Goal: Contribute content: Contribute content

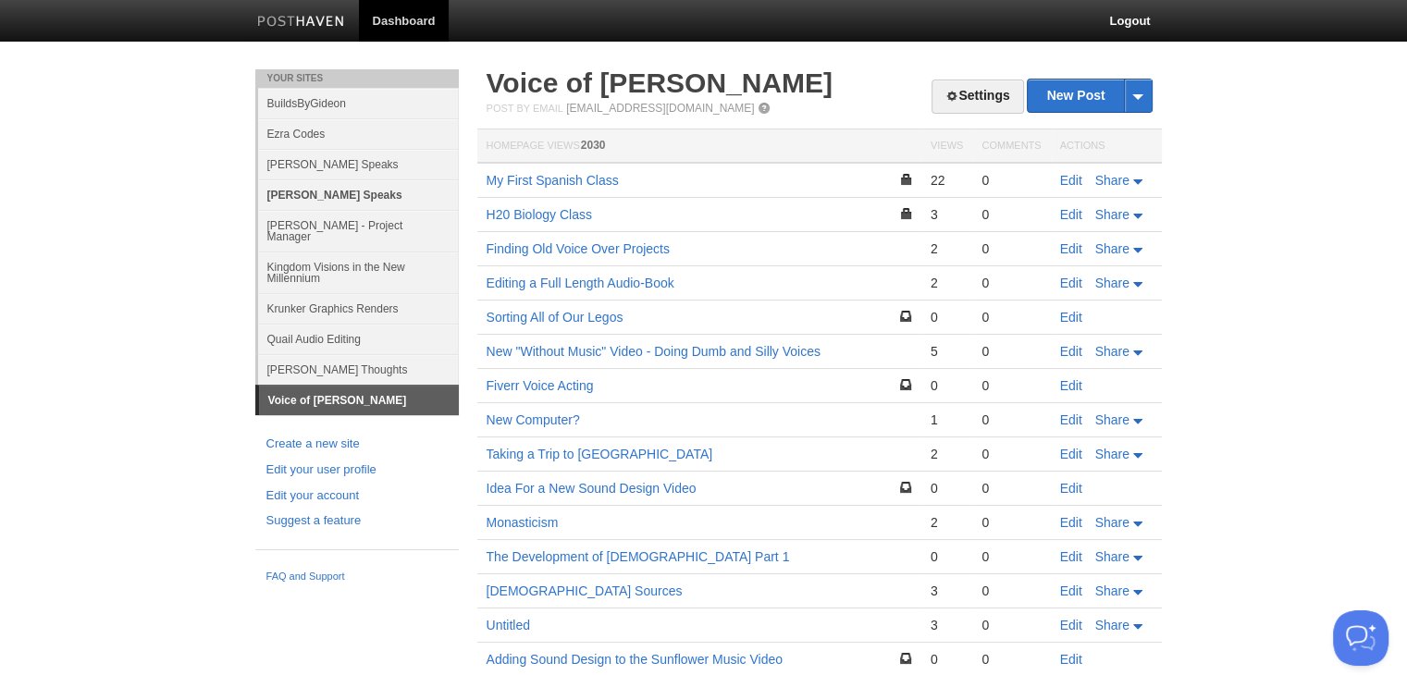
click at [355, 197] on link "[PERSON_NAME] Speaks" at bounding box center [358, 194] width 201 height 31
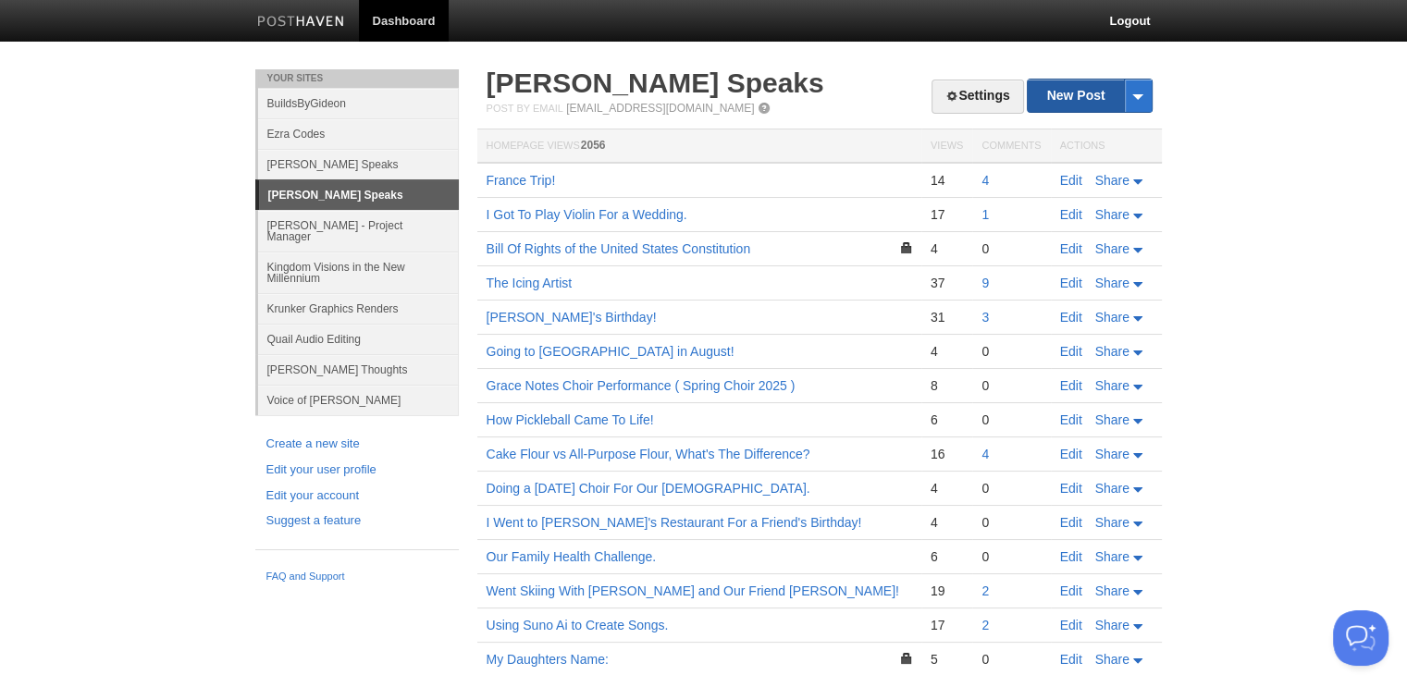
click at [1068, 103] on link "New Post" at bounding box center [1089, 96] width 123 height 32
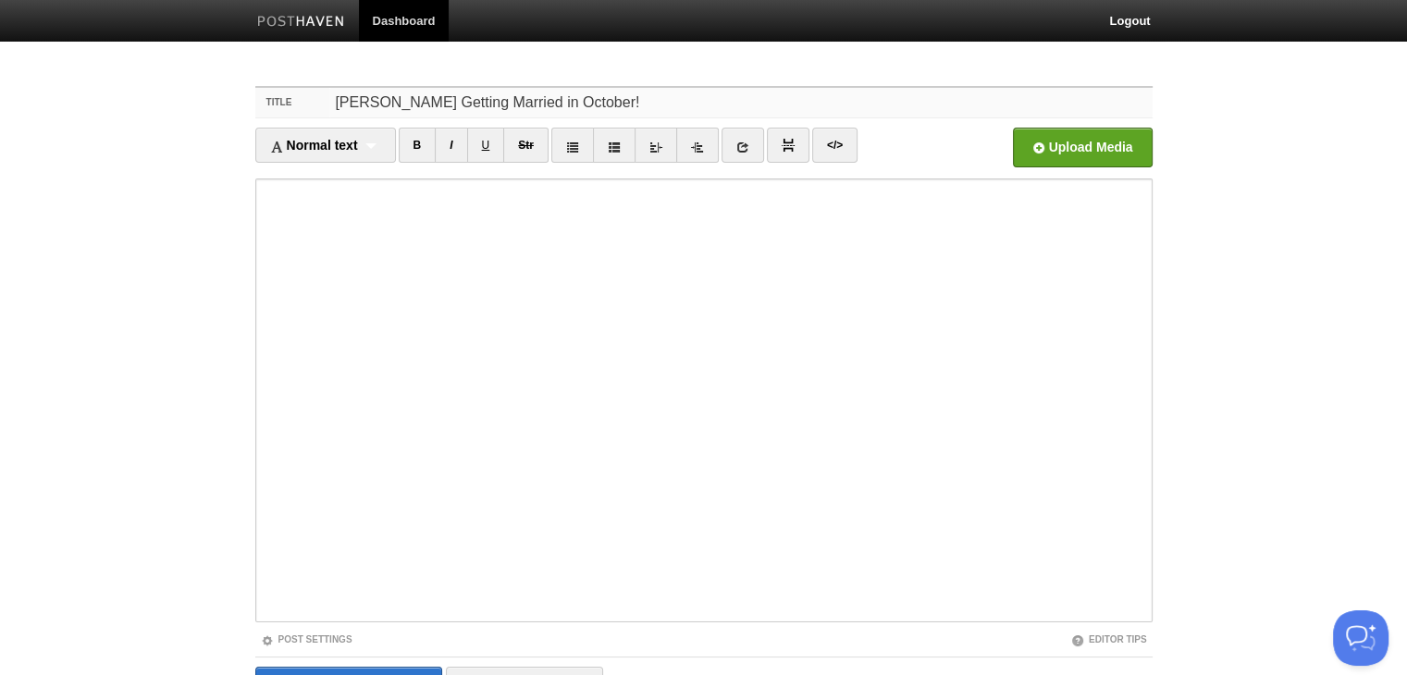
type input "Nicholas Getting Married in October!"
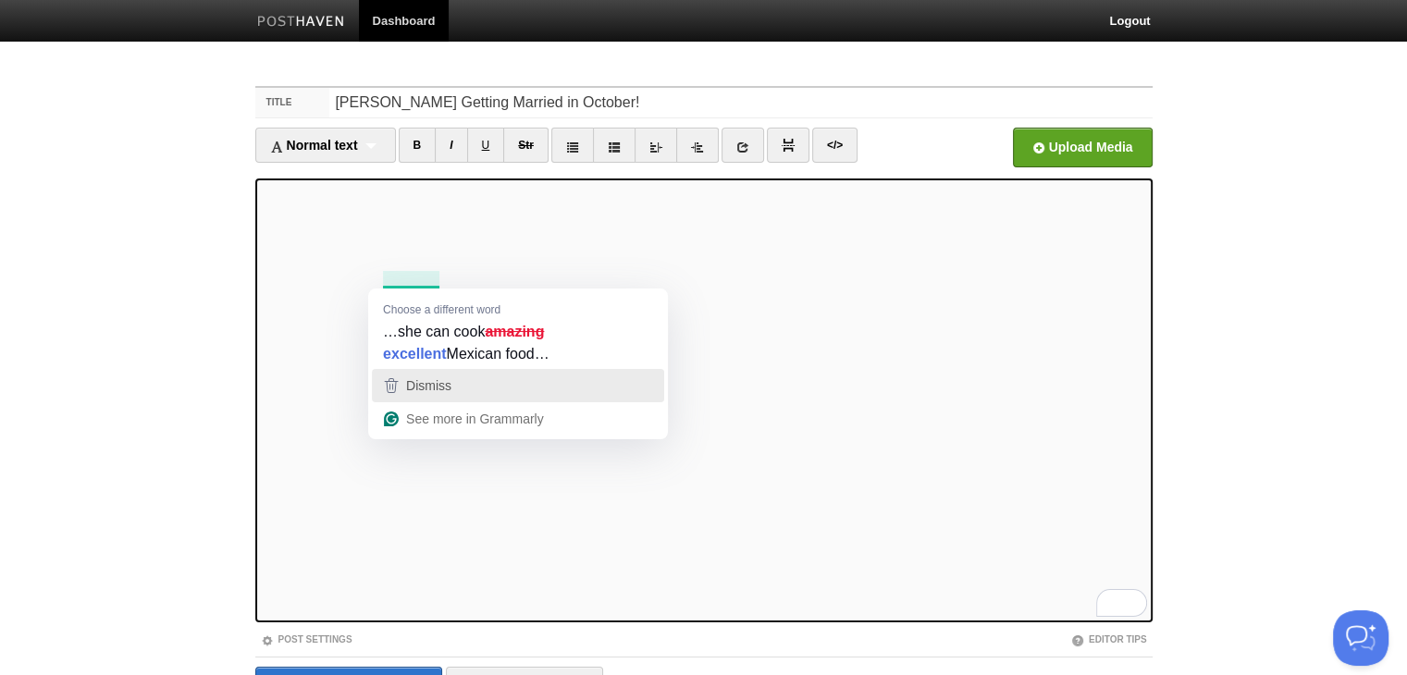
click at [455, 387] on div "Dismiss" at bounding box center [518, 386] width 276 height 28
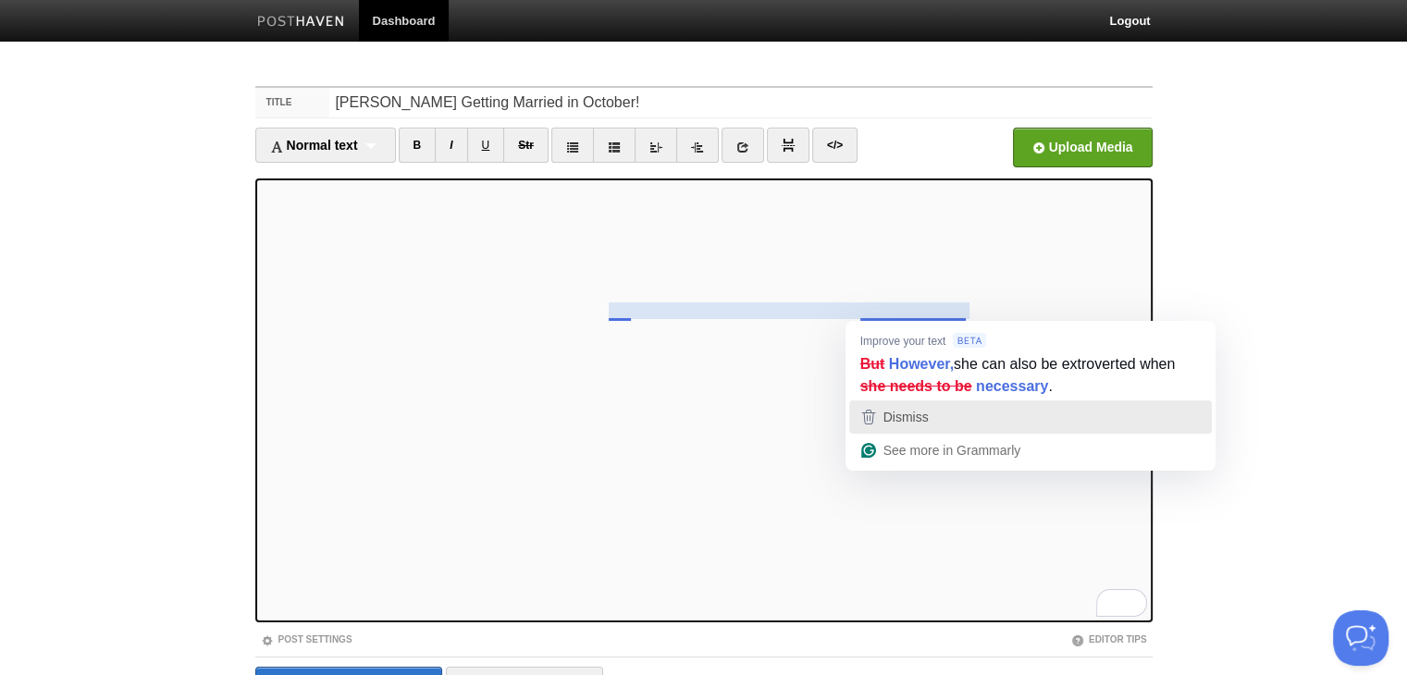
click at [940, 415] on div "Dismiss" at bounding box center [1030, 417] width 346 height 28
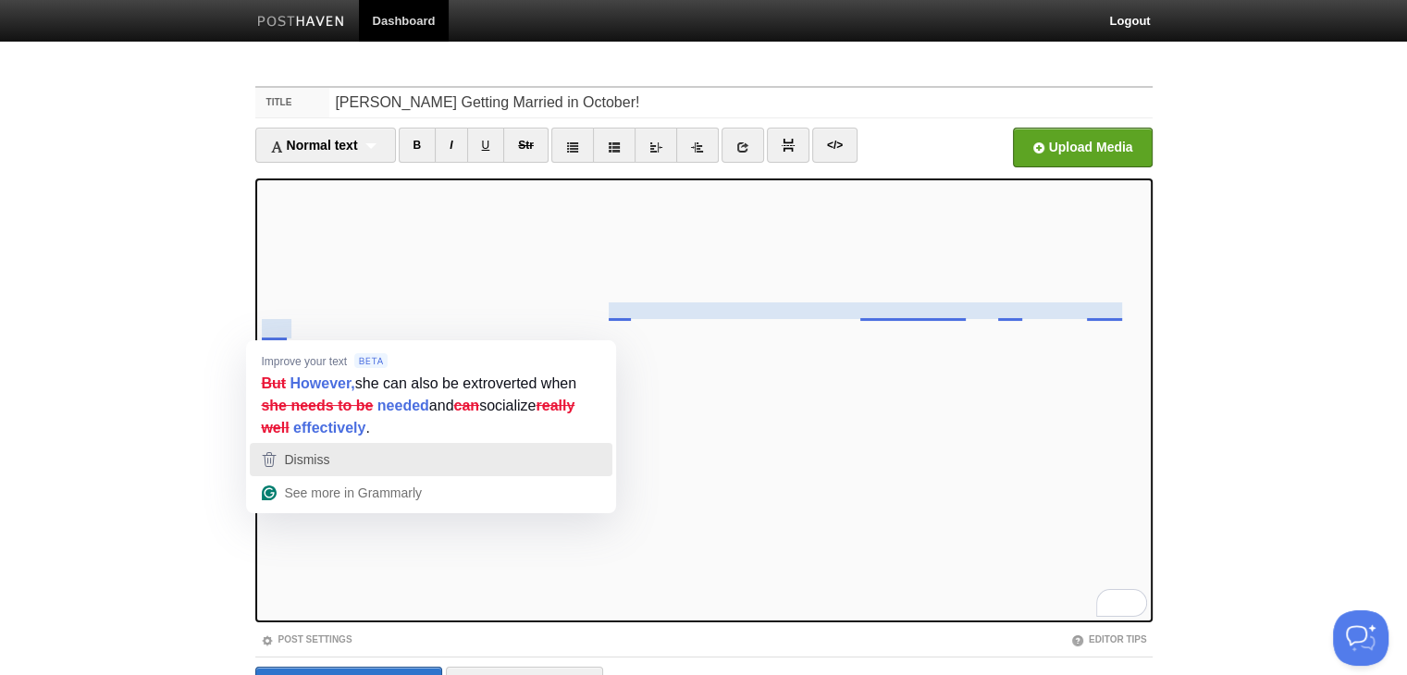
click at [359, 457] on div "Dismiss" at bounding box center [431, 460] width 346 height 28
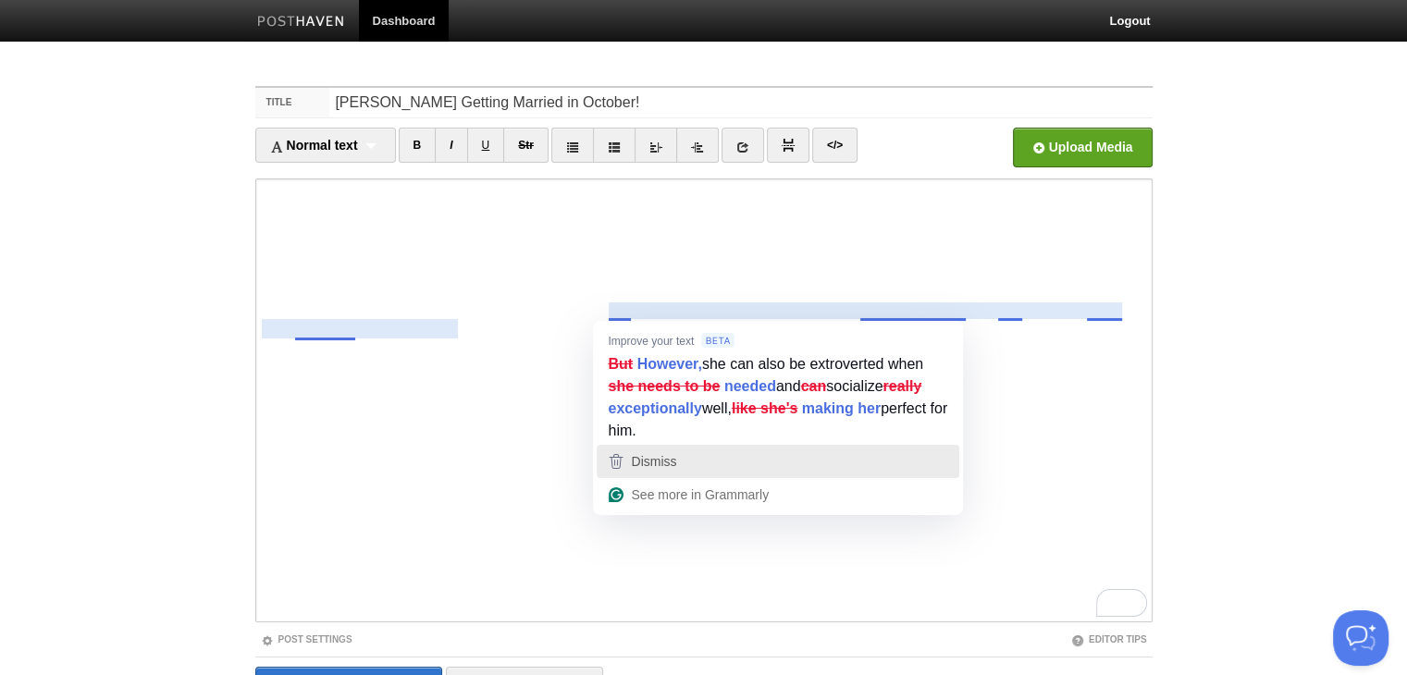
click at [708, 473] on div "Dismiss" at bounding box center [778, 462] width 346 height 28
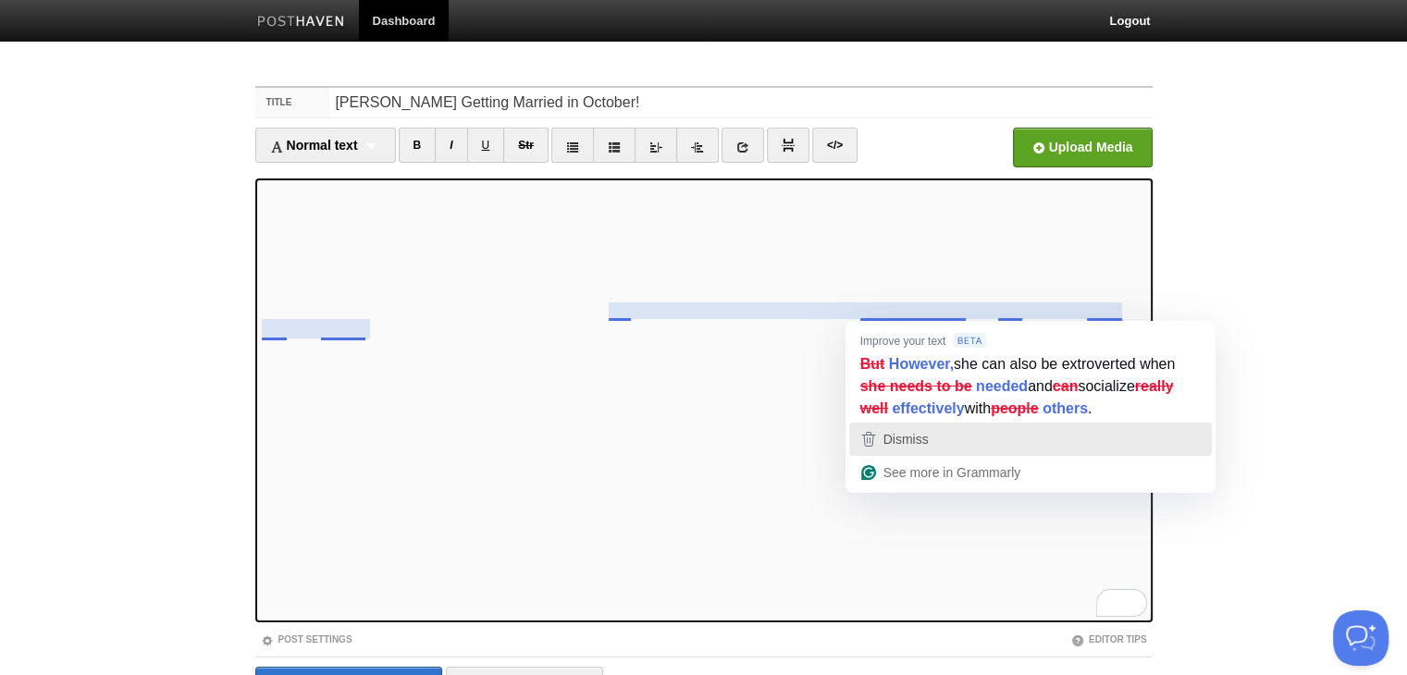
click at [901, 427] on div "Dismiss" at bounding box center [904, 439] width 49 height 28
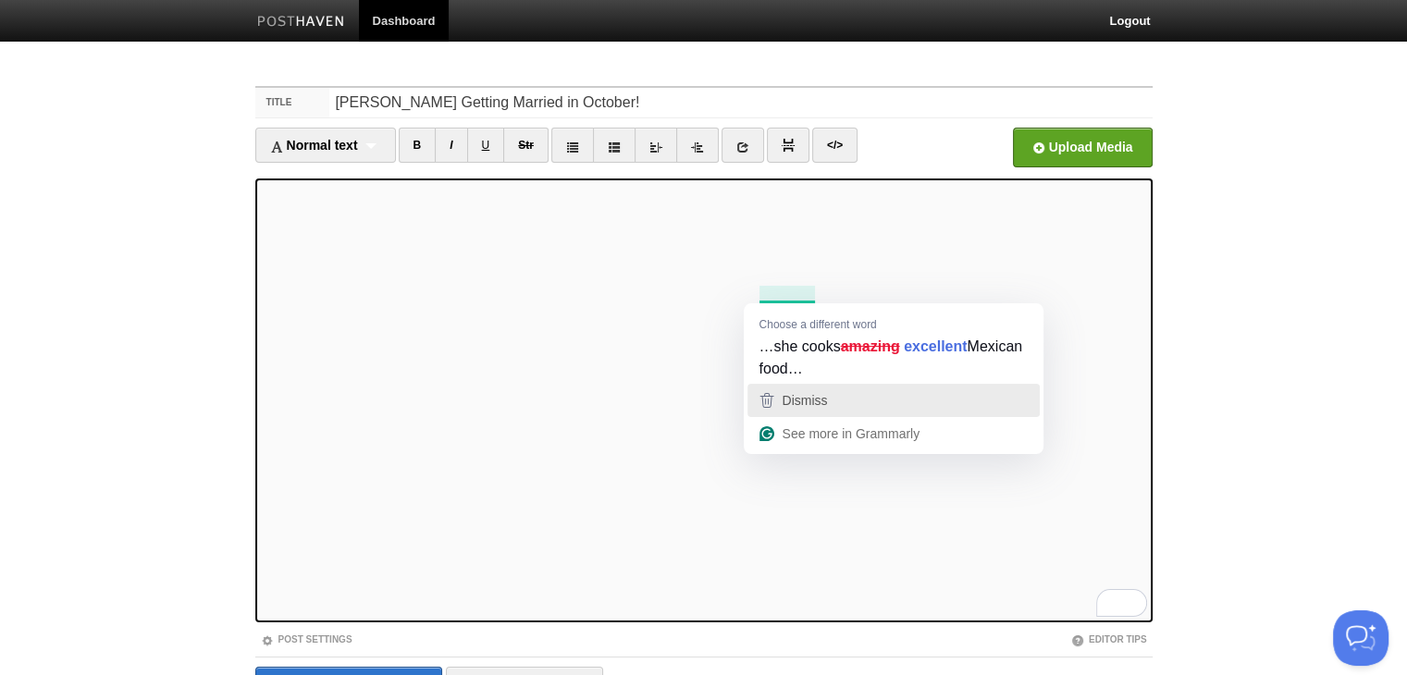
click at [816, 415] on button "Dismiss" at bounding box center [893, 400] width 292 height 33
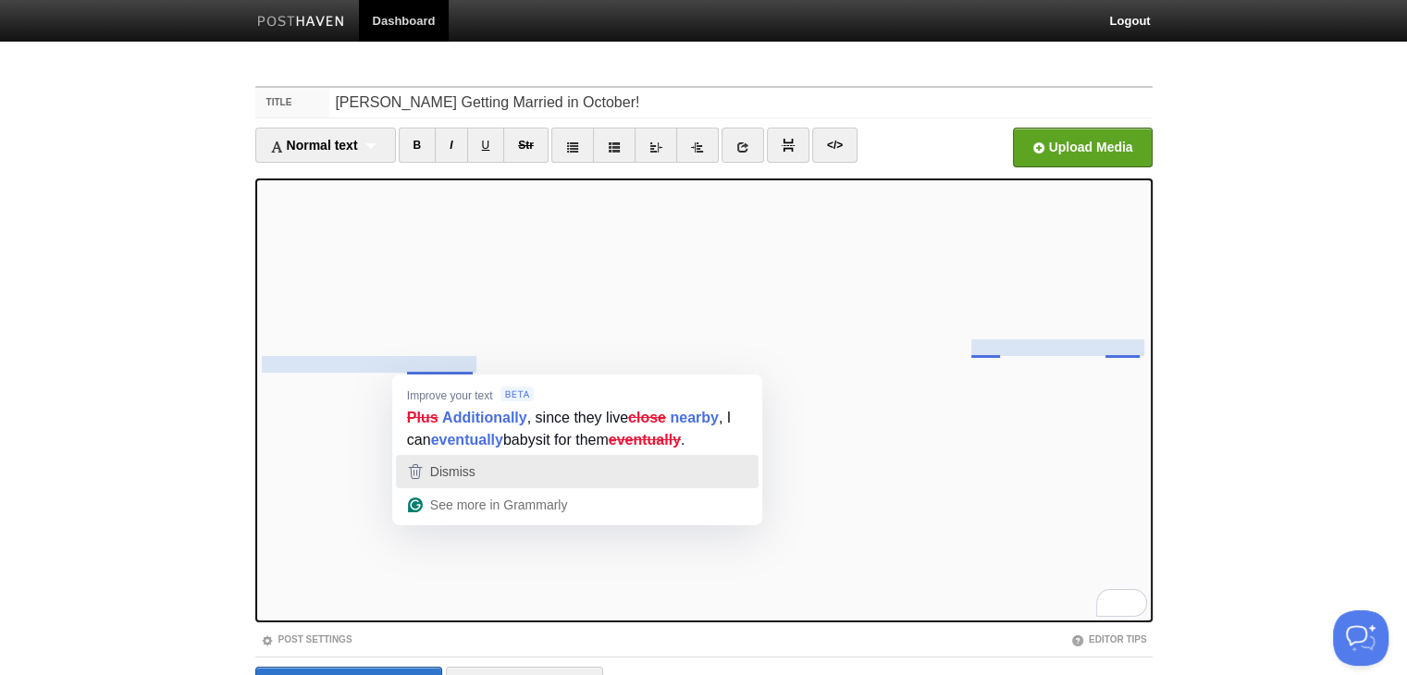
click at [467, 477] on span "Dismiss" at bounding box center [452, 471] width 45 height 15
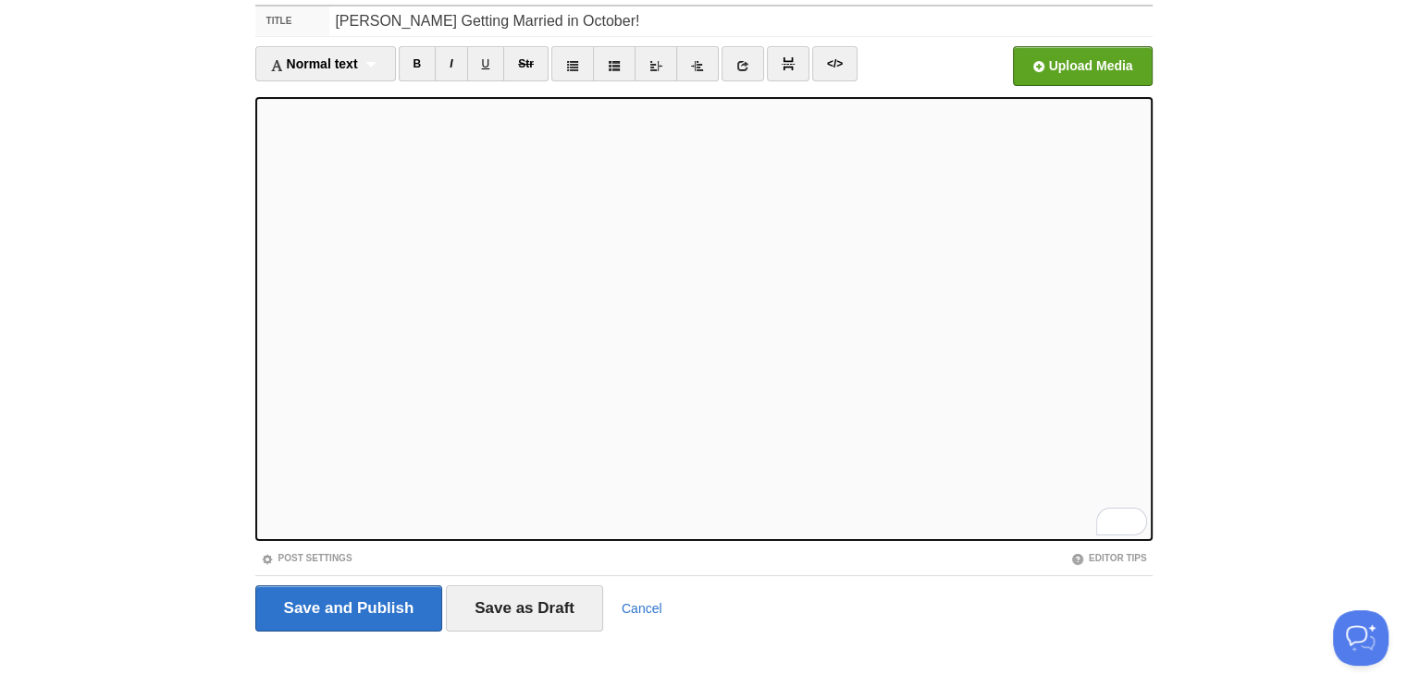
scroll to position [105, 0]
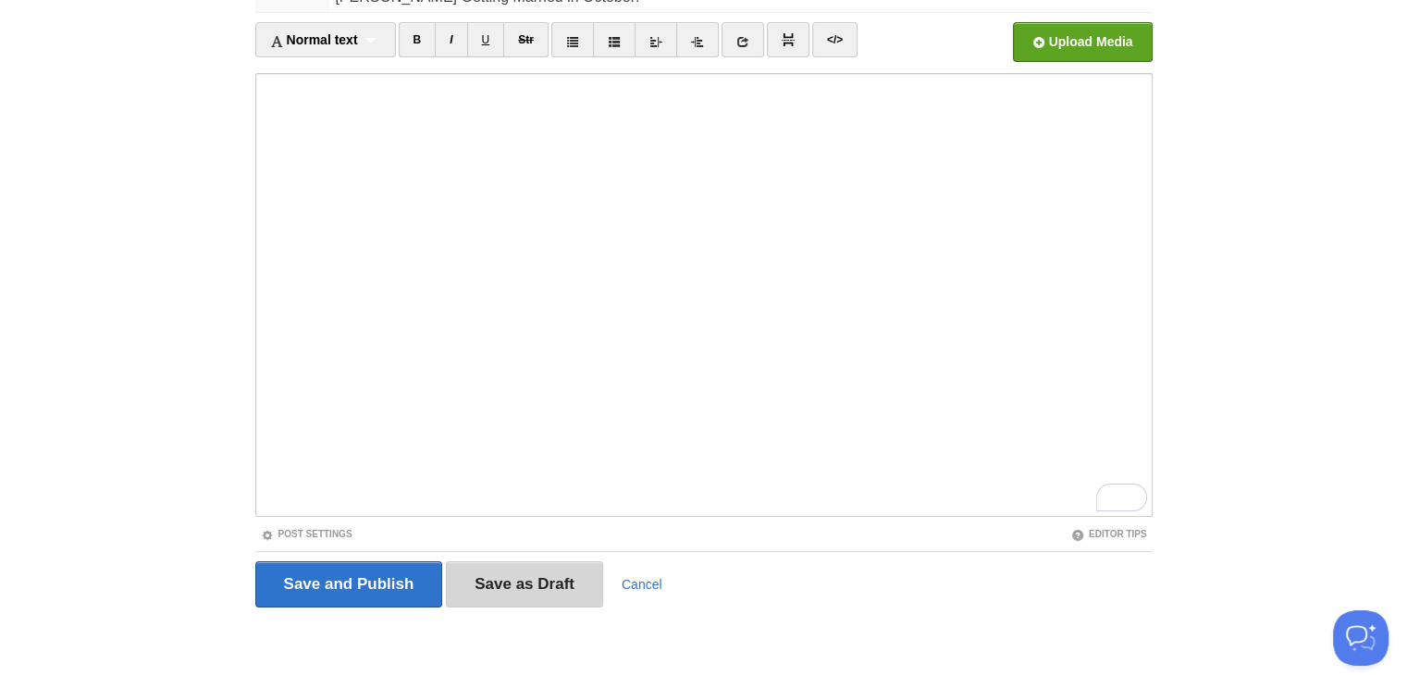
click at [512, 572] on input "Save as Draft" at bounding box center [524, 584] width 157 height 46
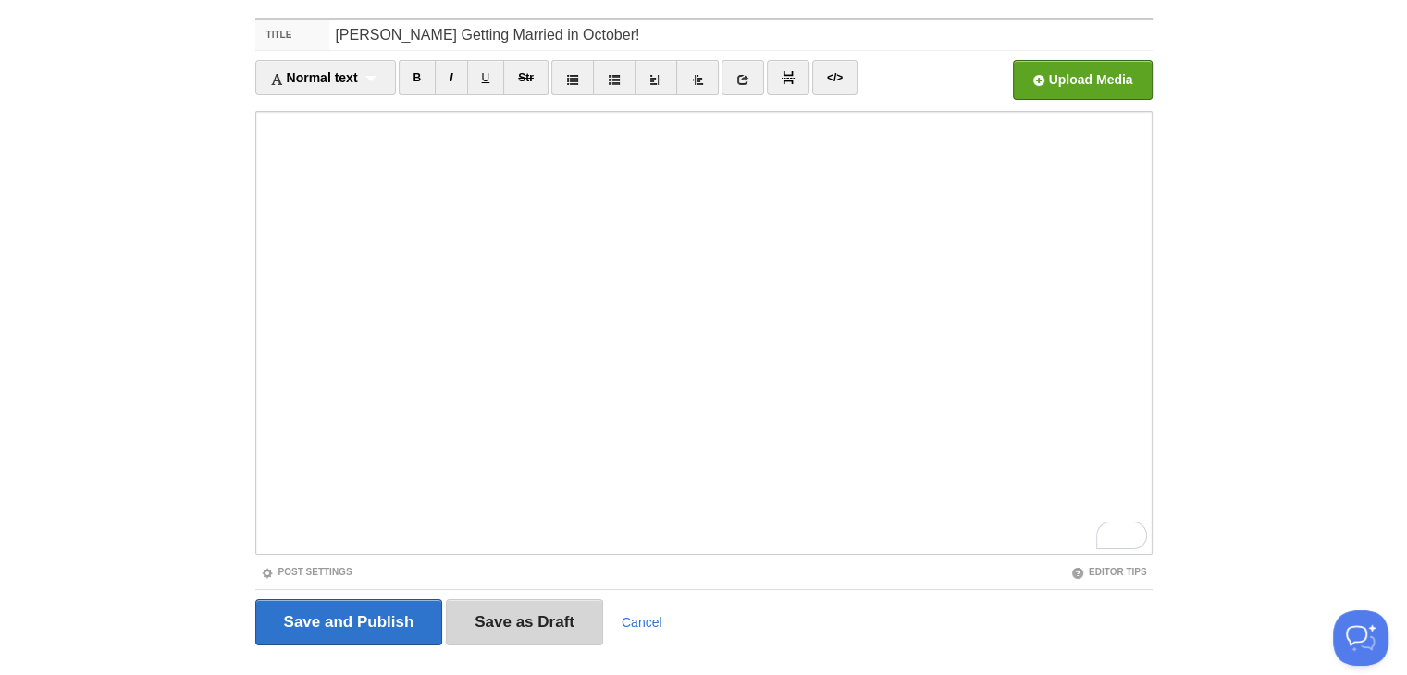
scroll to position [69, 0]
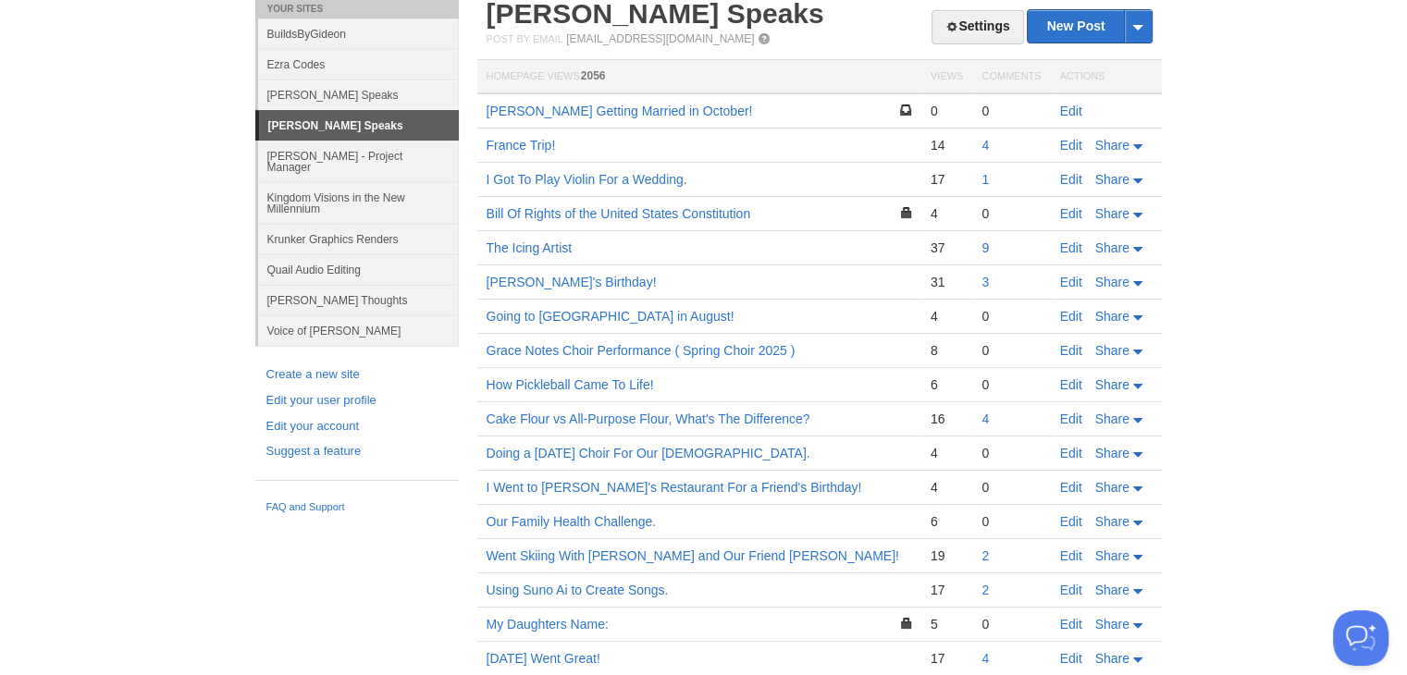
click at [512, 573] on td "Using Suno Ai to Create Songs." at bounding box center [699, 590] width 444 height 34
click at [593, 105] on link "[PERSON_NAME] Getting Married in October!" at bounding box center [620, 111] width 266 height 15
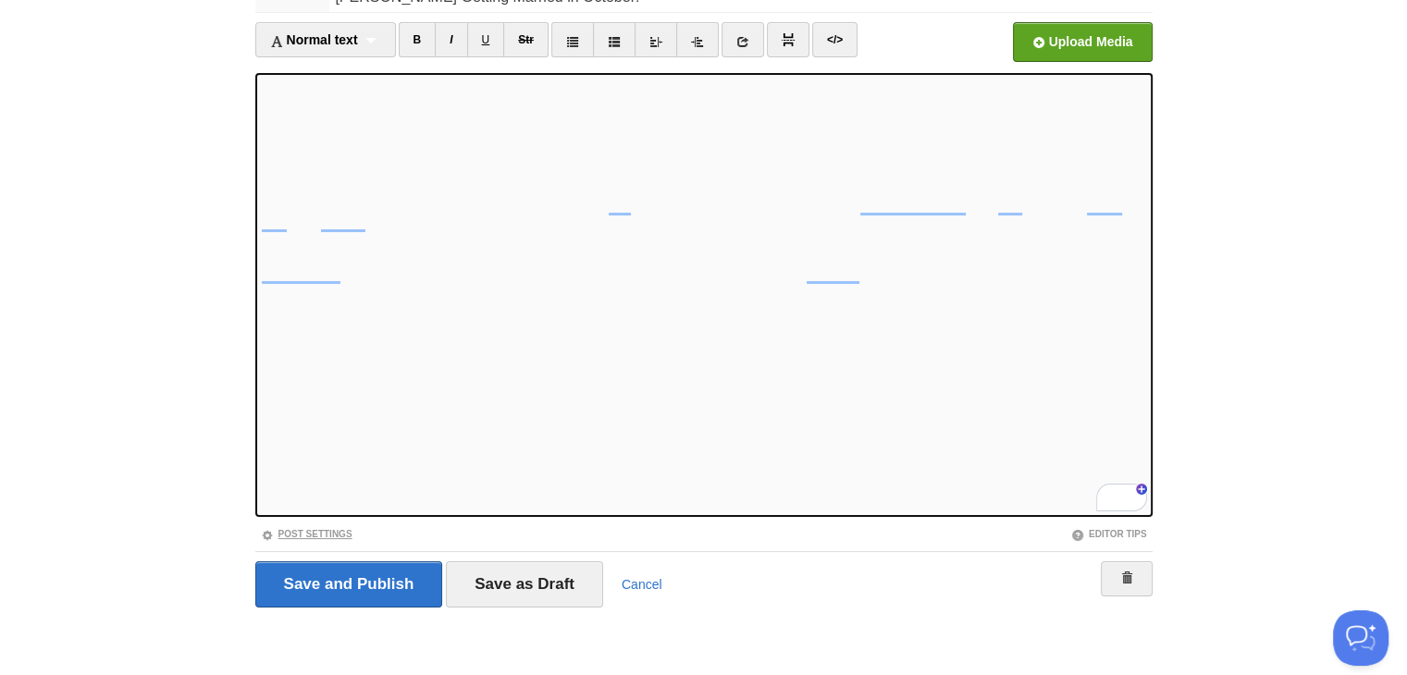
click at [302, 536] on link "Post Settings" at bounding box center [307, 534] width 92 height 10
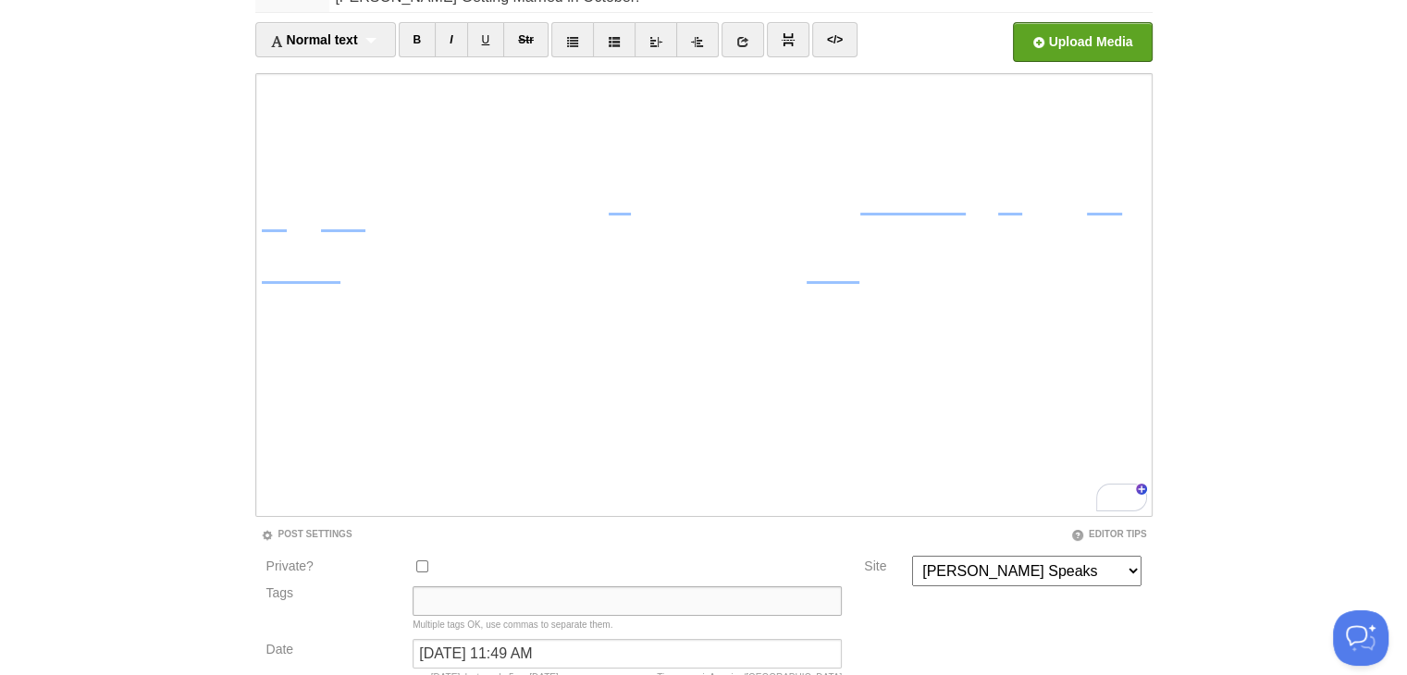
click at [555, 605] on input "Tags" at bounding box center [627, 601] width 429 height 30
type input "Family"
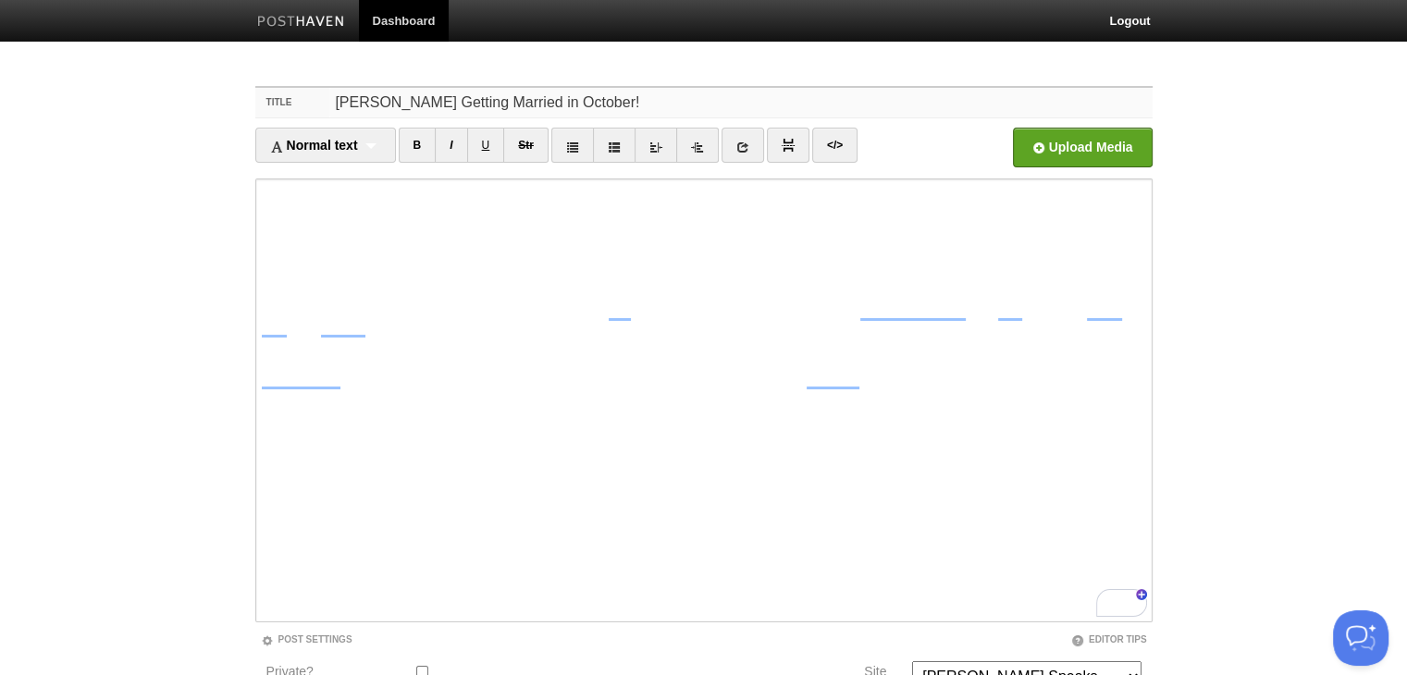
click at [585, 98] on input "[PERSON_NAME] Getting Married in October!" at bounding box center [740, 103] width 822 height 30
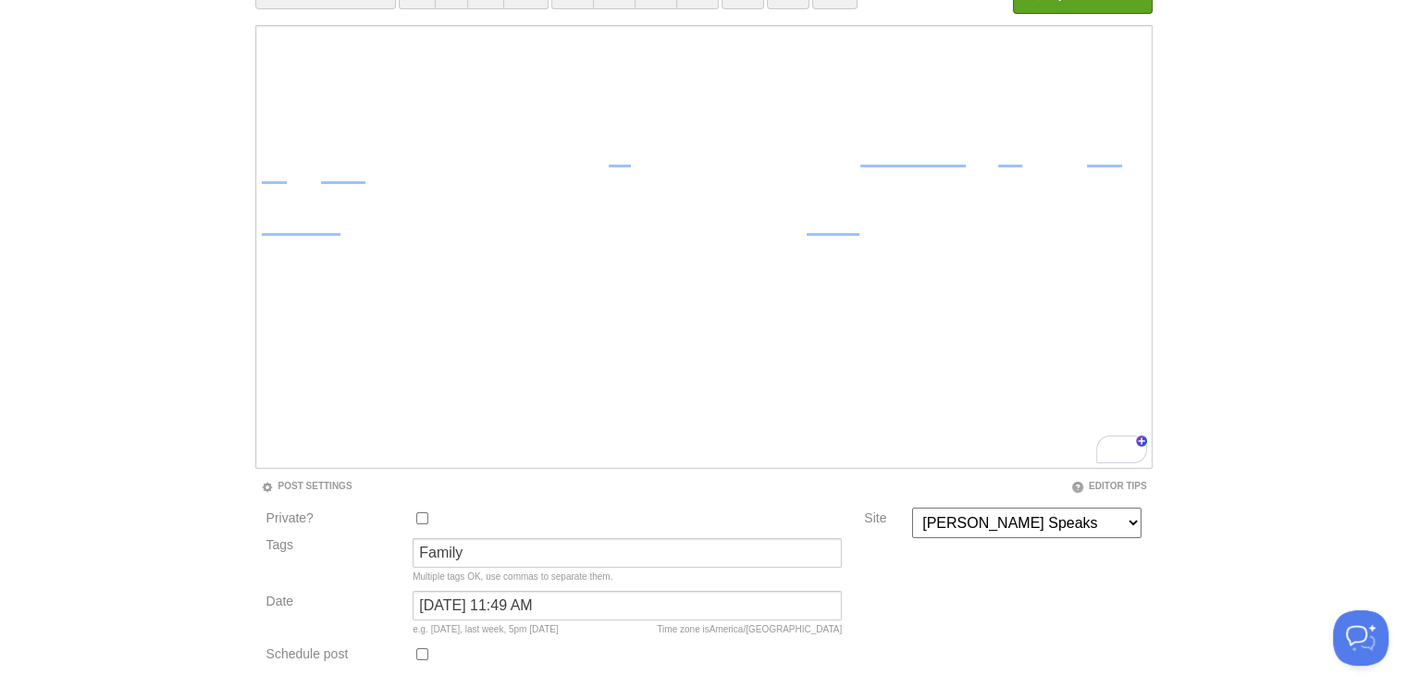
scroll to position [290, 0]
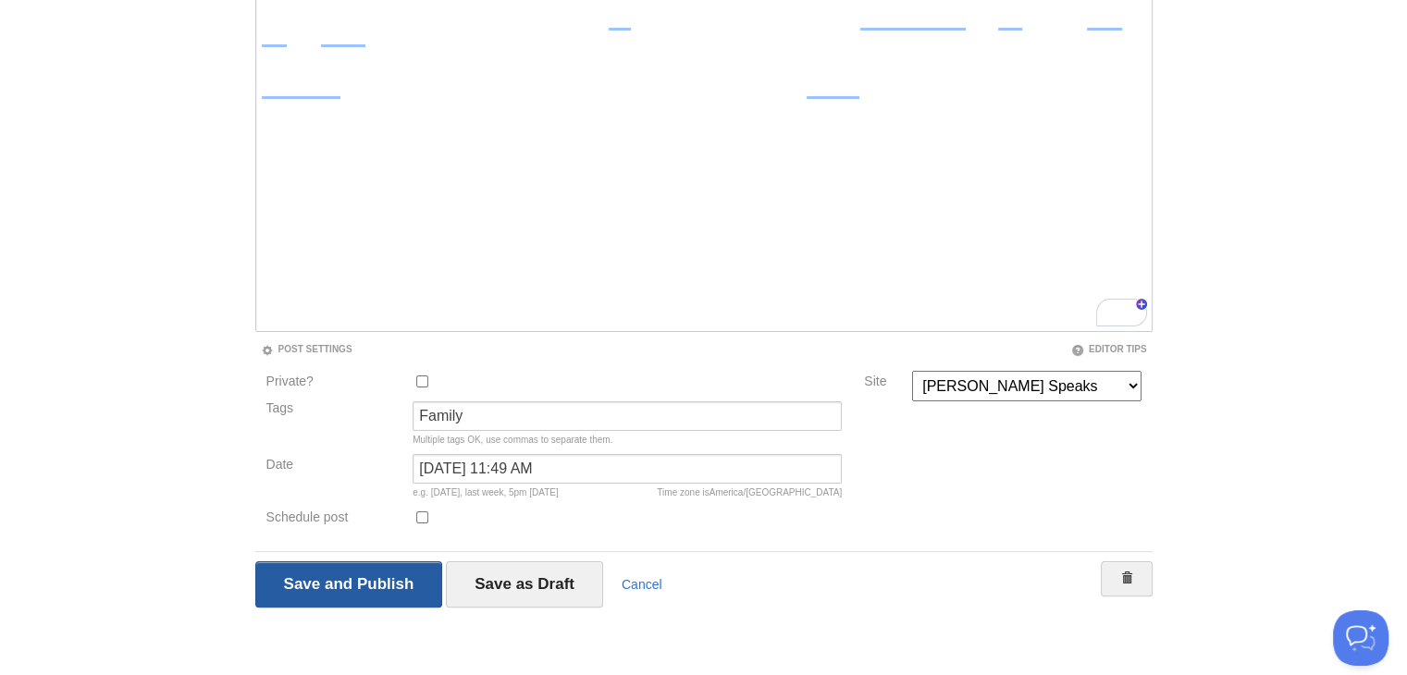
type input "Nicholas Getting Married in October."
click at [348, 597] on input "Save and Publish" at bounding box center [349, 584] width 188 height 46
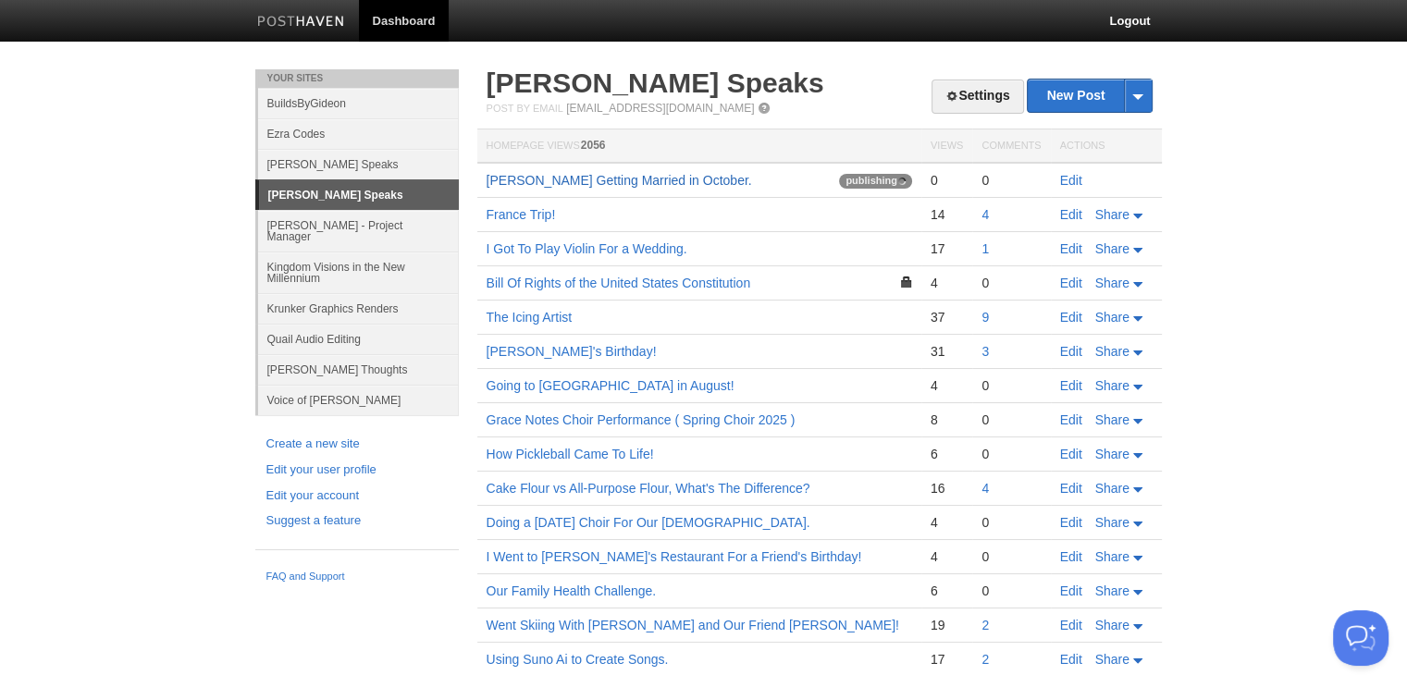
click at [640, 186] on link "[PERSON_NAME] Getting Married in October." at bounding box center [619, 180] width 265 height 15
click at [986, 319] on link "9" at bounding box center [984, 317] width 7 height 15
click at [984, 245] on link "1" at bounding box center [984, 248] width 7 height 15
click at [1017, 216] on div "4" at bounding box center [1010, 214] width 59 height 17
click at [577, 248] on link "I Got To Play Violin For a Wedding." at bounding box center [587, 248] width 201 height 15
